Goal: Information Seeking & Learning: Learn about a topic

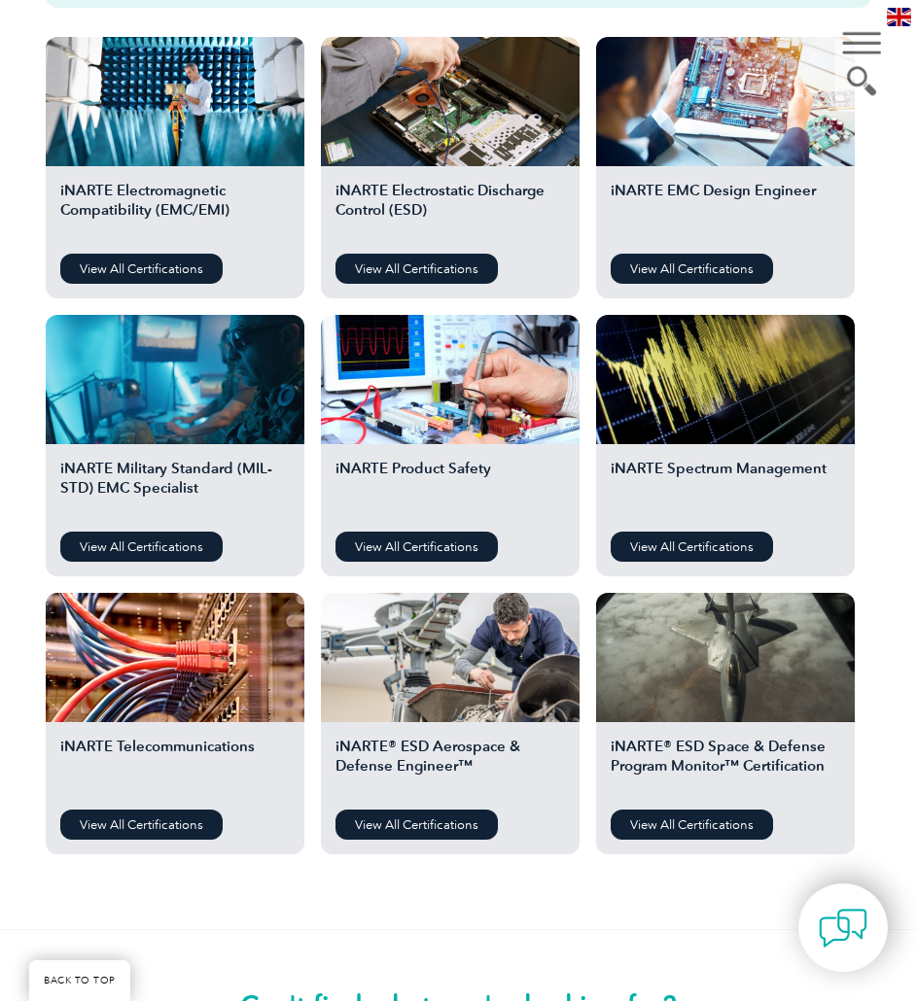
scroll to position [707, 0]
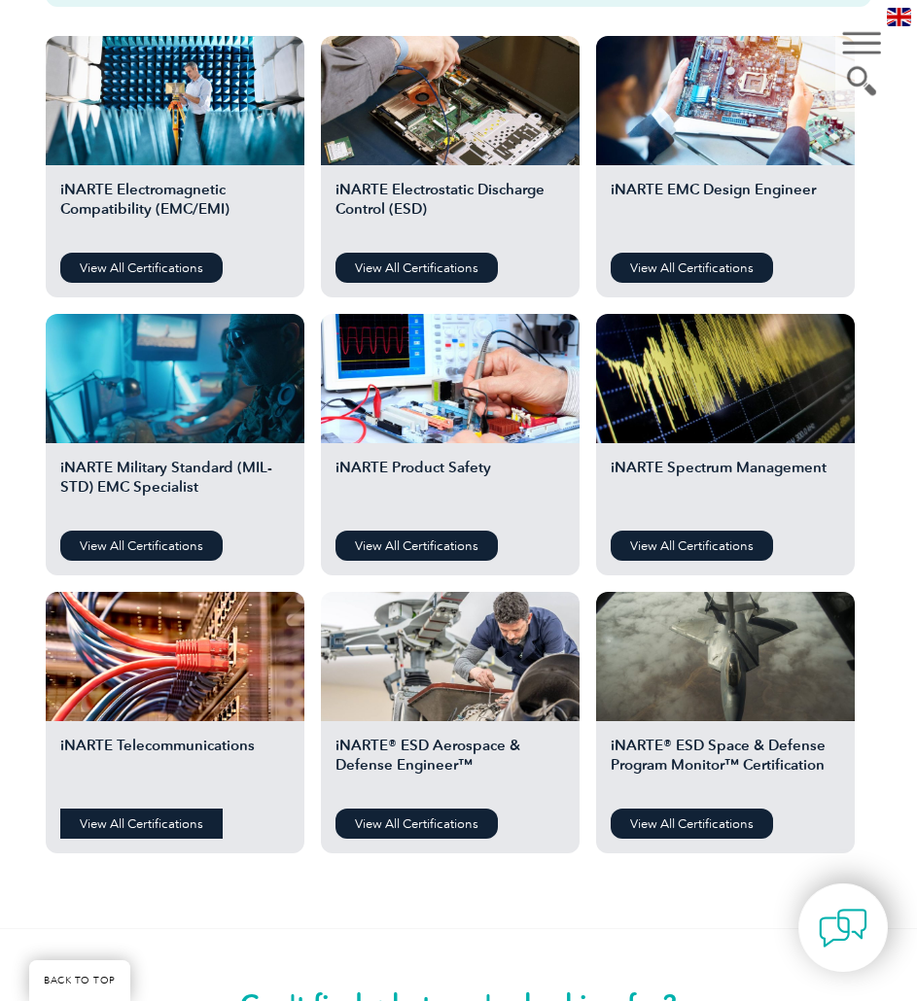
click at [167, 819] on link "View All Certifications" at bounding box center [141, 824] width 162 height 30
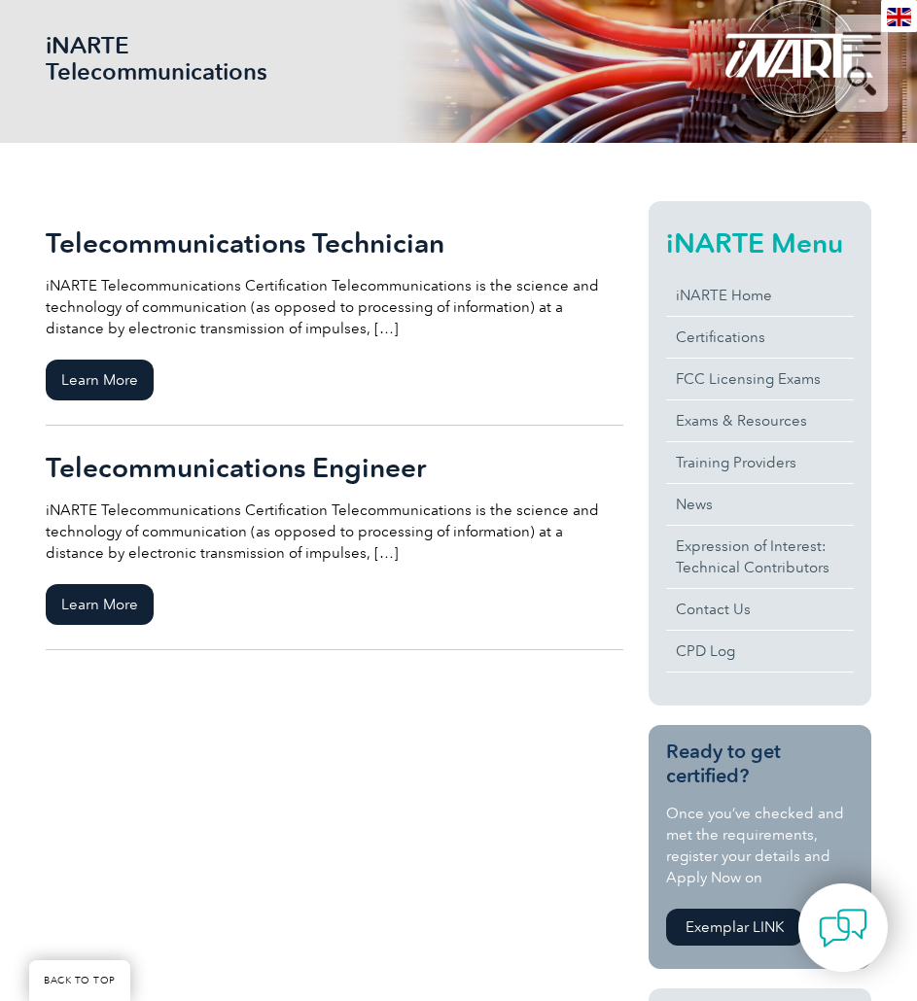
scroll to position [291, 0]
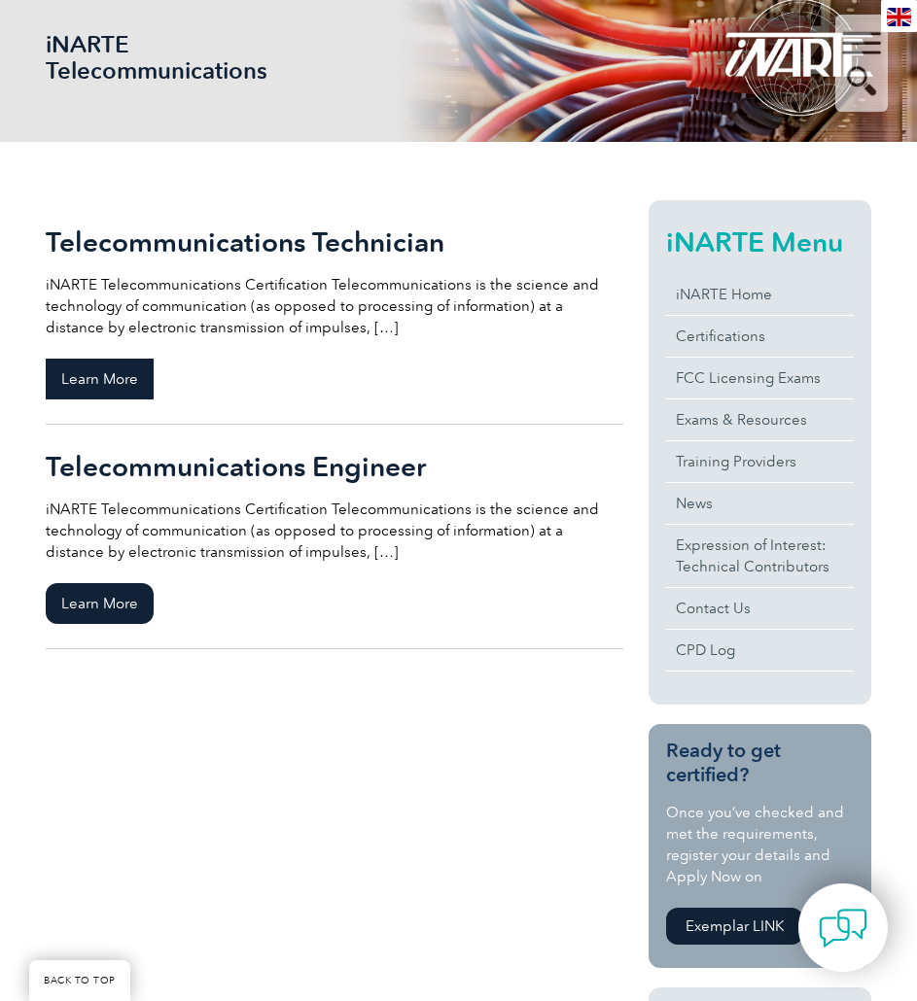
click at [108, 371] on span "Learn More" at bounding box center [100, 379] width 108 height 41
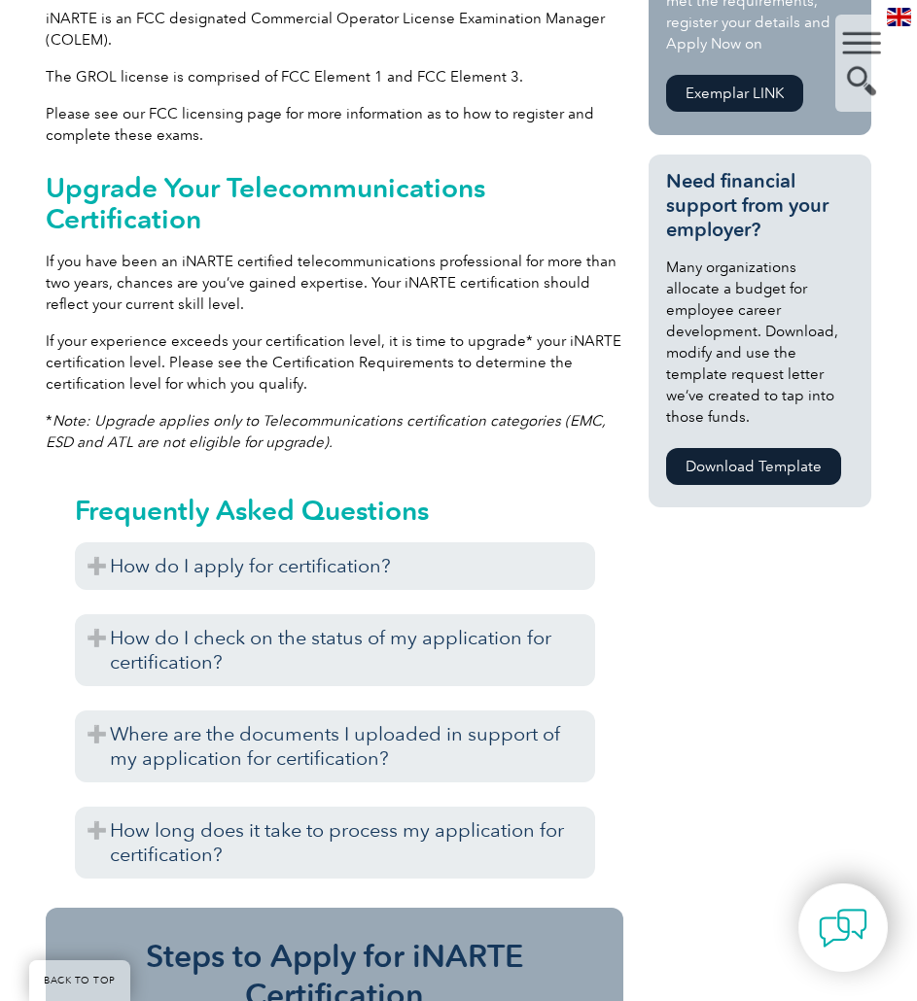
scroll to position [1298, 0]
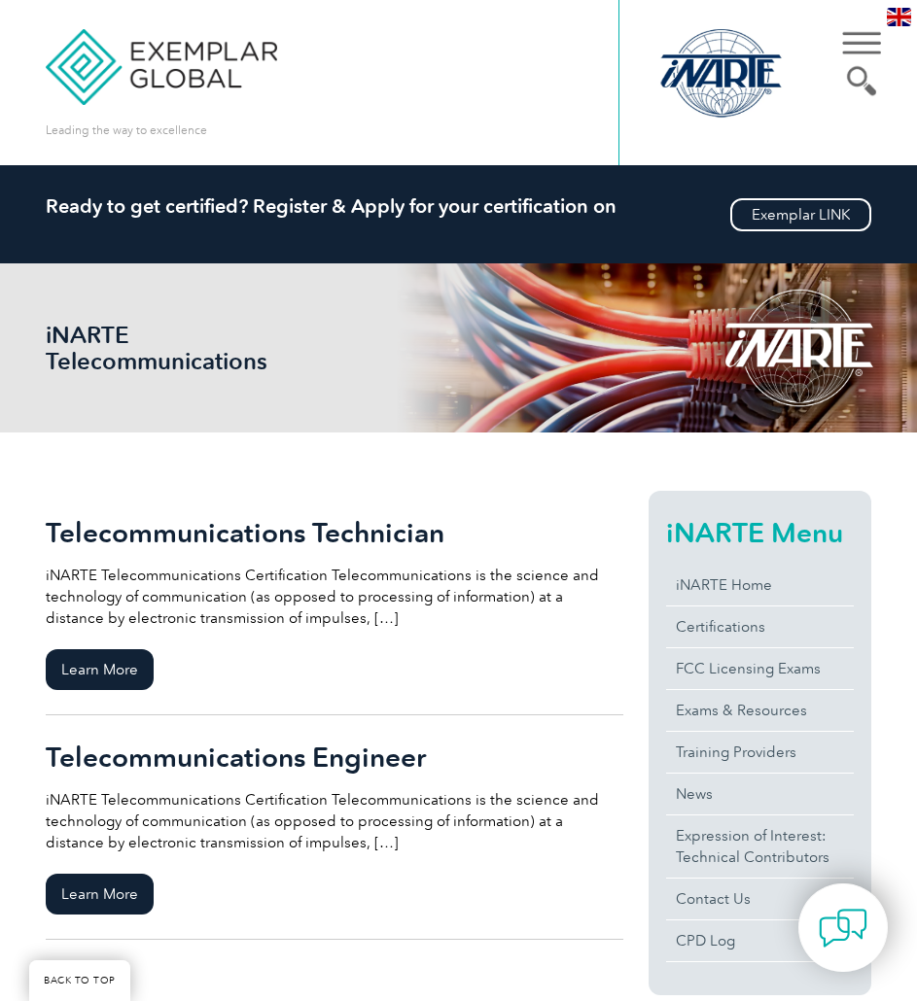
scroll to position [291, 0]
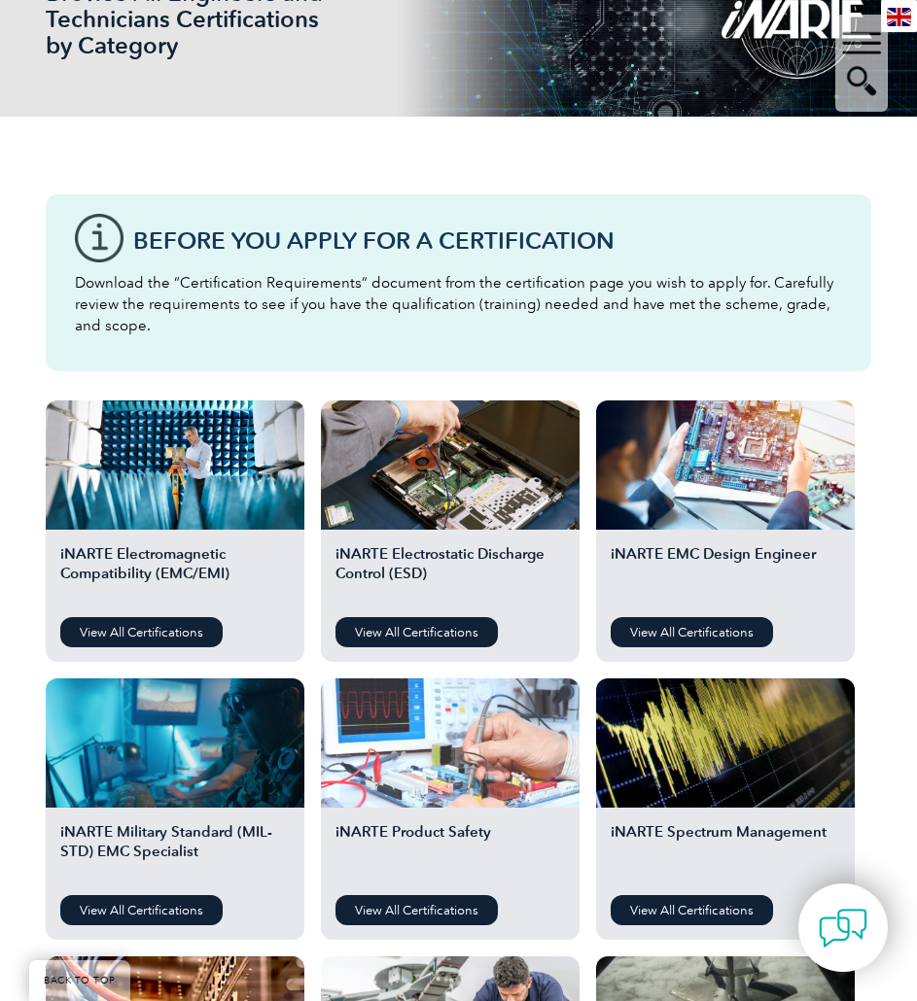
scroll to position [341, 0]
